Goal: Task Accomplishment & Management: Manage account settings

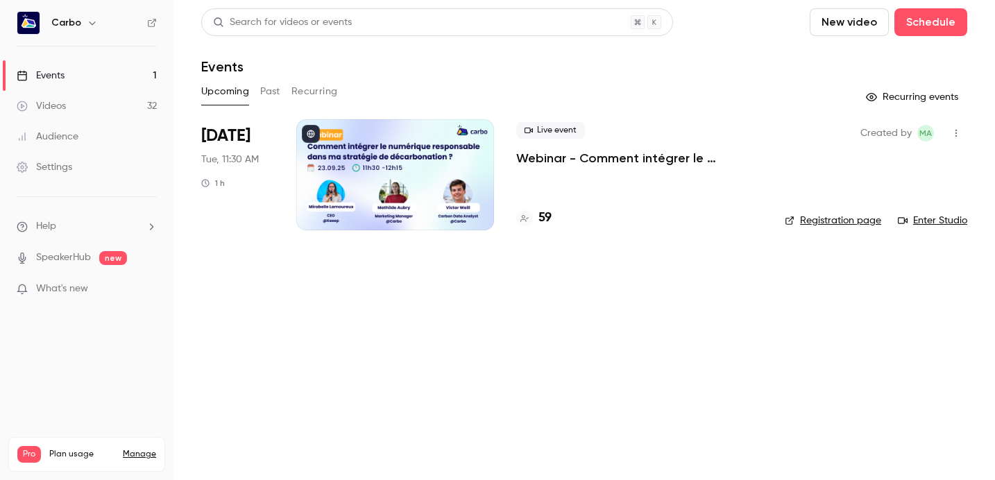
click at [338, 174] on div at bounding box center [395, 174] width 198 height 111
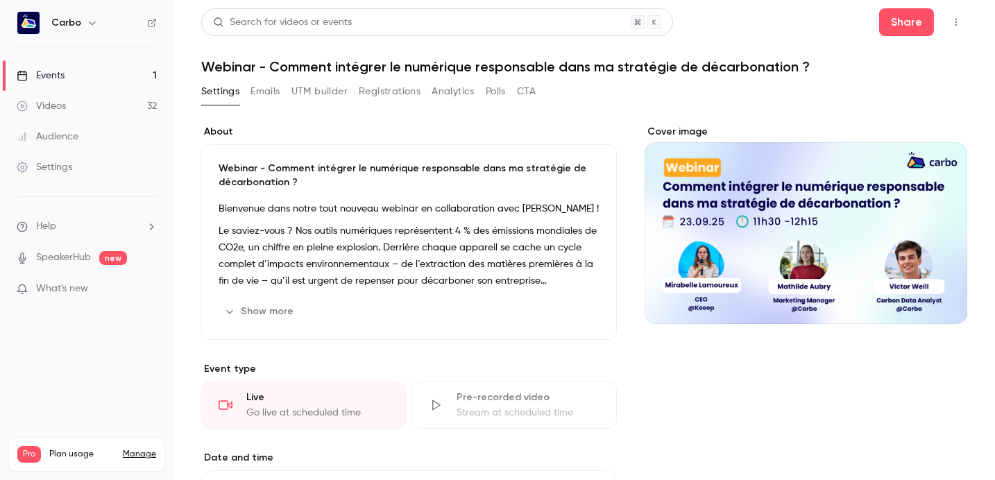
click at [373, 95] on button "Registrations" at bounding box center [390, 91] width 62 height 22
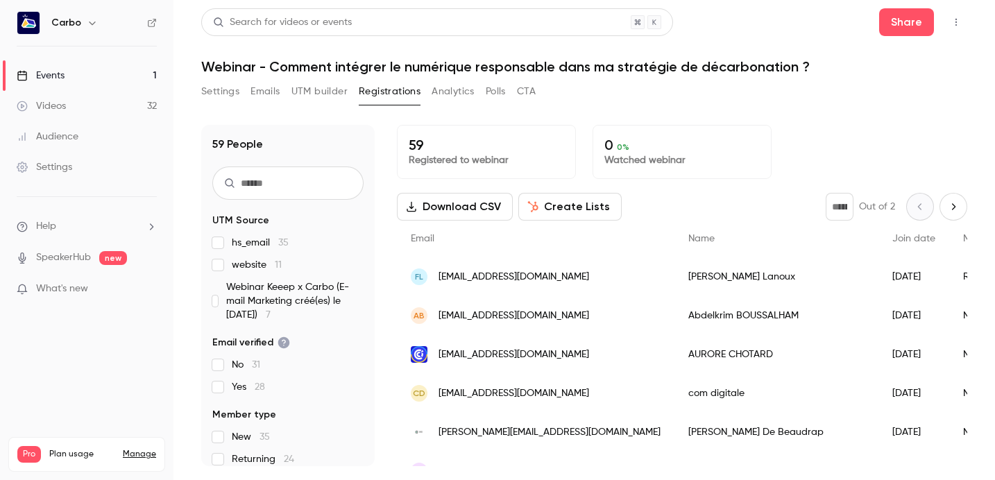
click at [226, 96] on button "Settings" at bounding box center [220, 91] width 38 height 22
